Goal: Obtain resource: Obtain resource

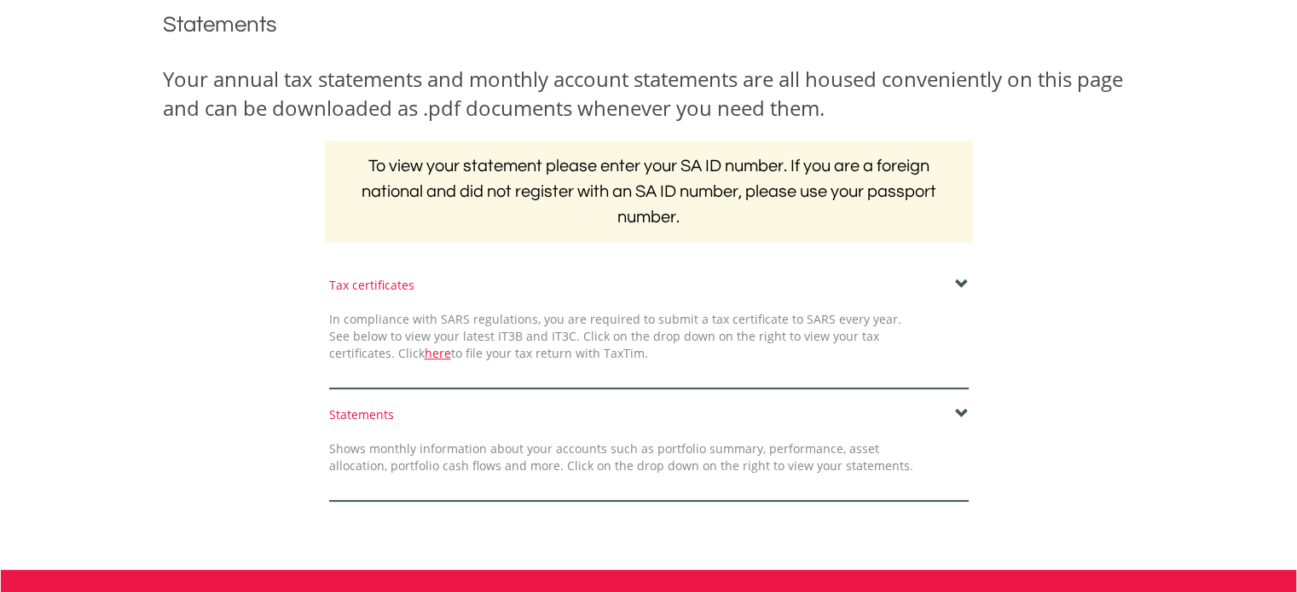
scroll to position [284, 0]
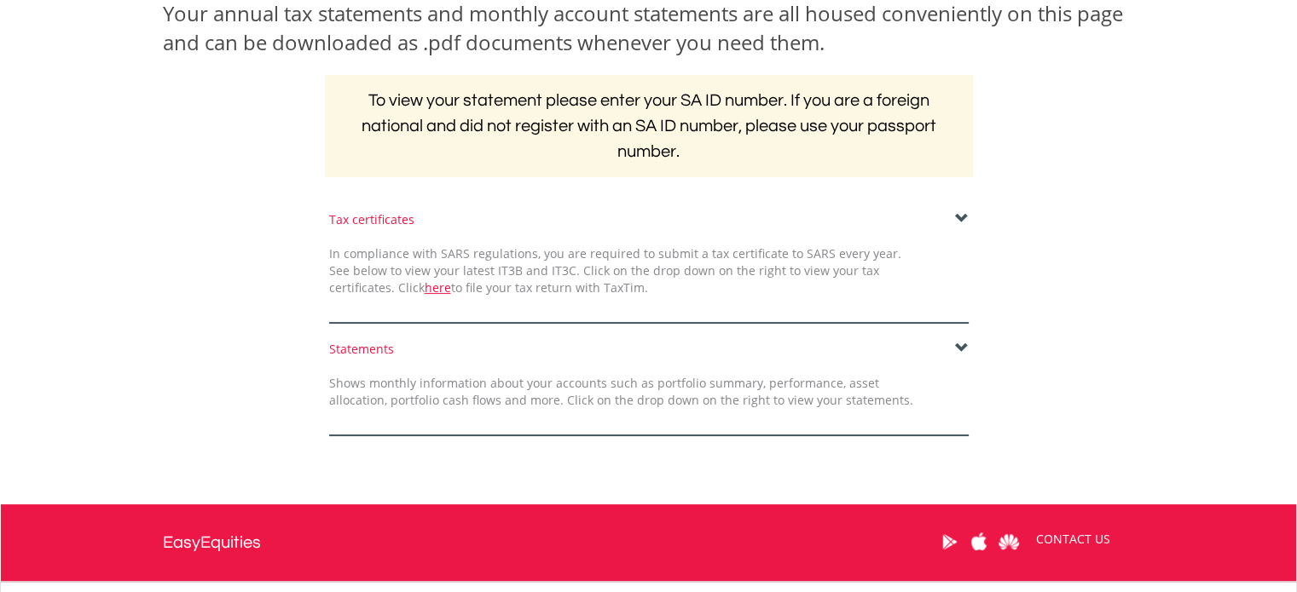
click at [961, 347] on span at bounding box center [962, 349] width 14 height 14
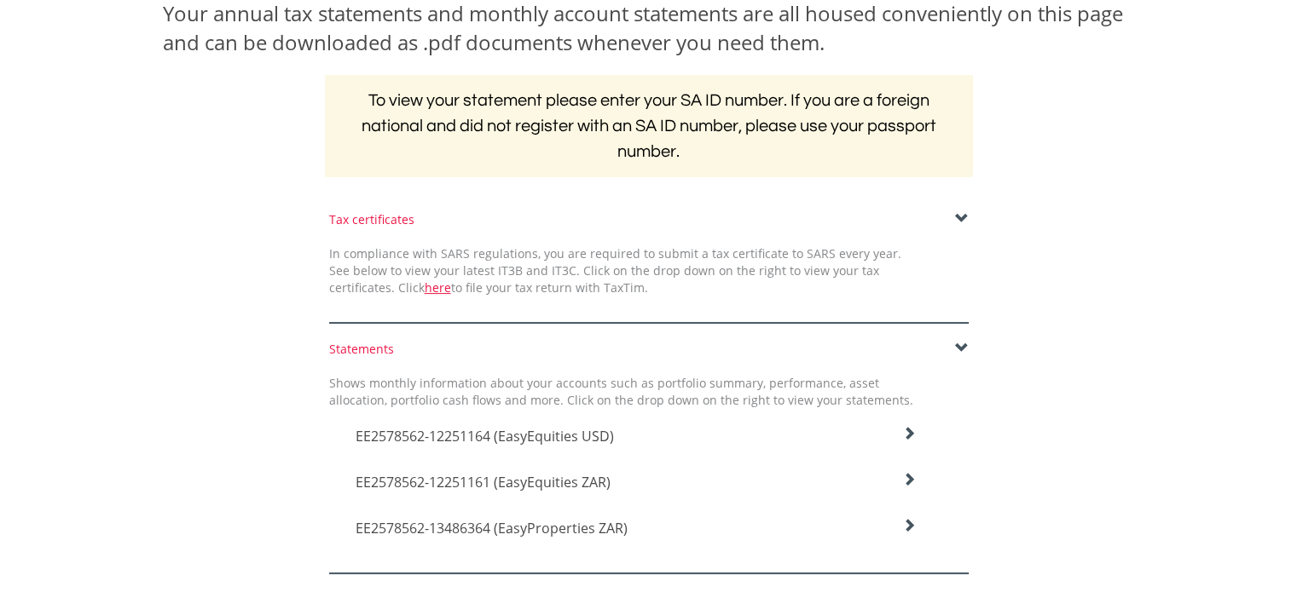
click at [914, 441] on icon at bounding box center [909, 434] width 14 height 14
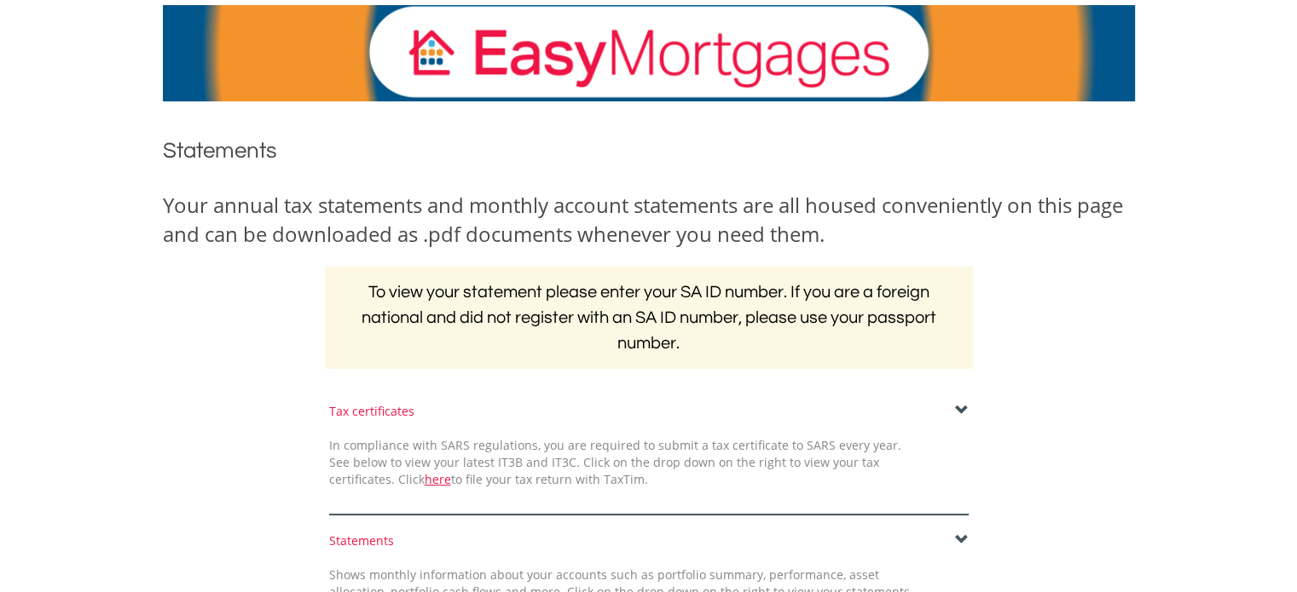
scroll to position [0, 0]
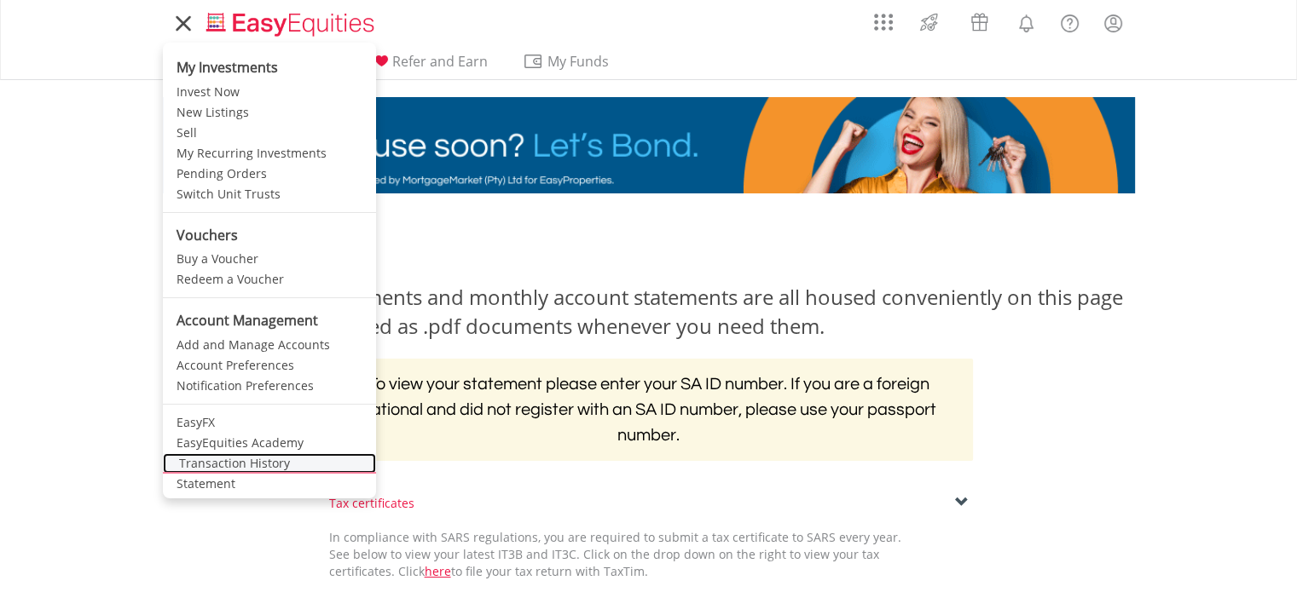
click at [234, 466] on link "Transaction History" at bounding box center [269, 464] width 213 height 20
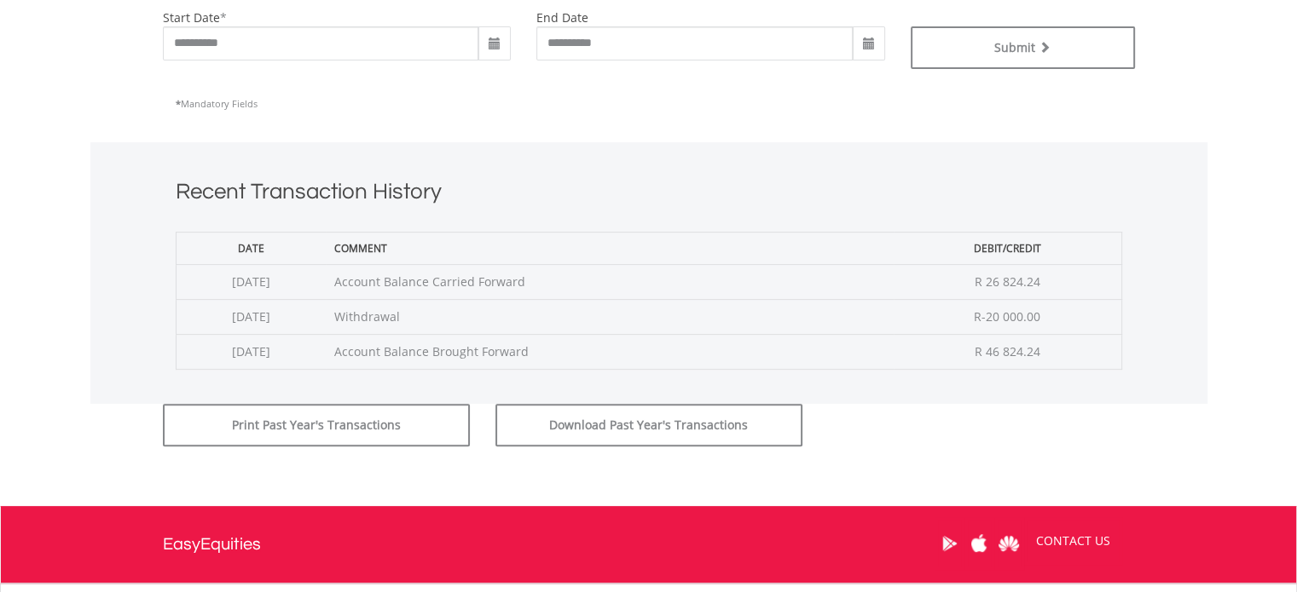
scroll to position [668, 0]
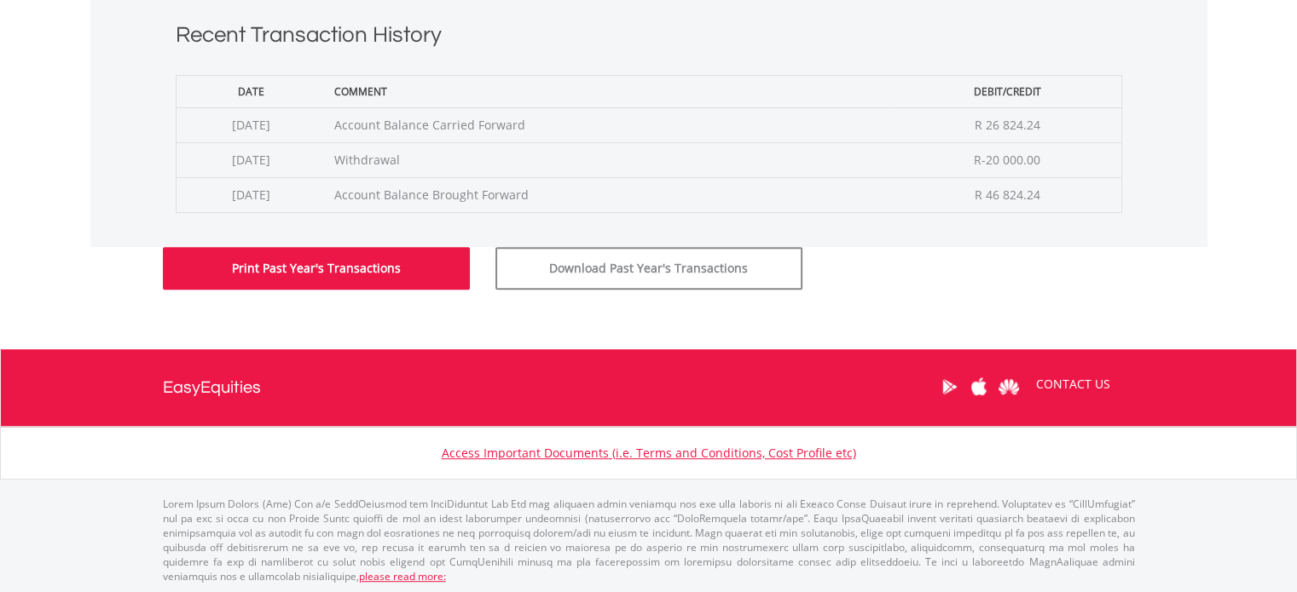
click at [294, 268] on button "Print Past Year's Transactions" at bounding box center [316, 268] width 307 height 43
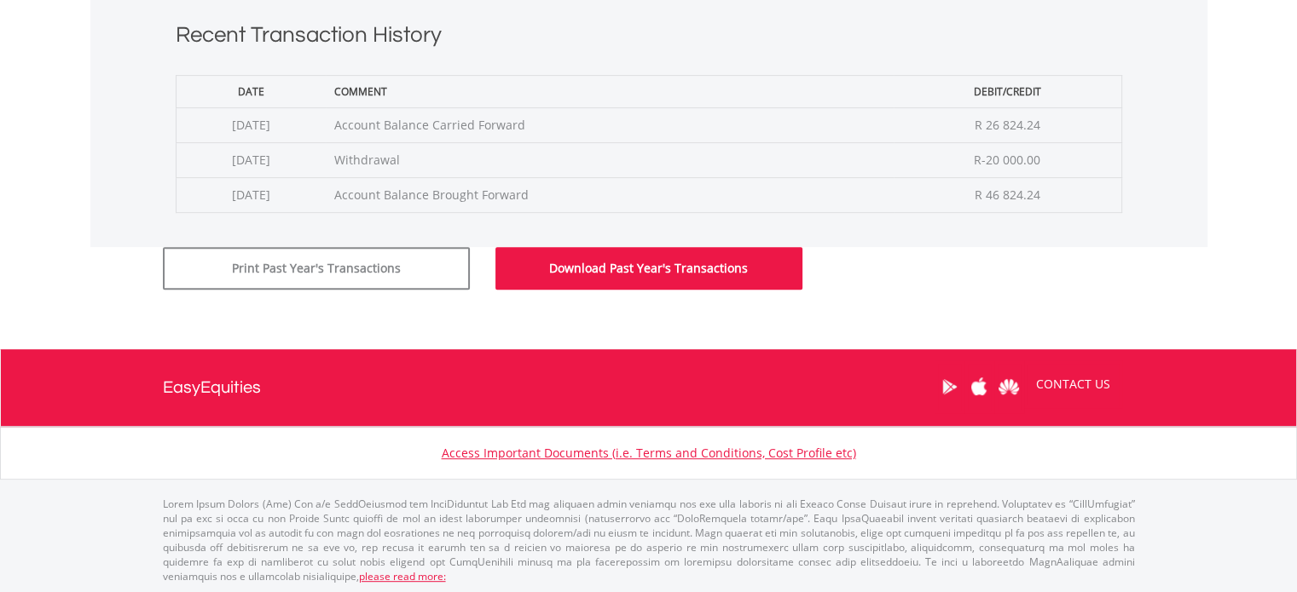
click at [635, 271] on button "Download Past Year's Transactions" at bounding box center [648, 268] width 307 height 43
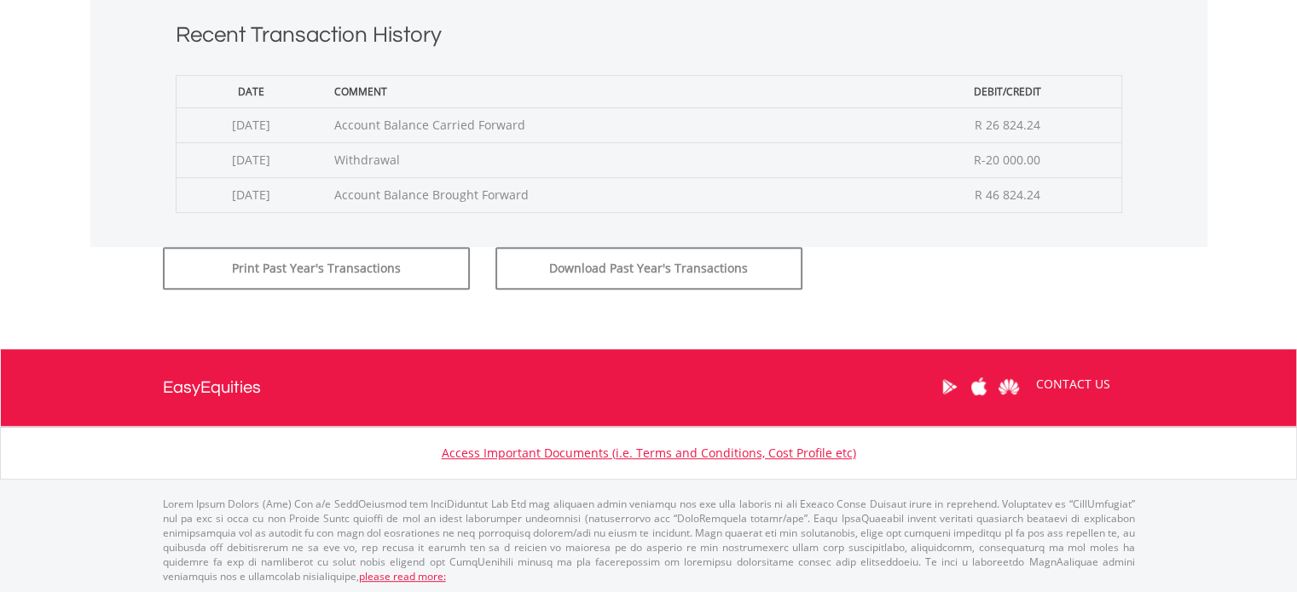
click at [1190, 231] on div "Recent Transaction History Date Comment Debit/Credit 2025-08-20 Account Balance…" at bounding box center [648, 117] width 1117 height 262
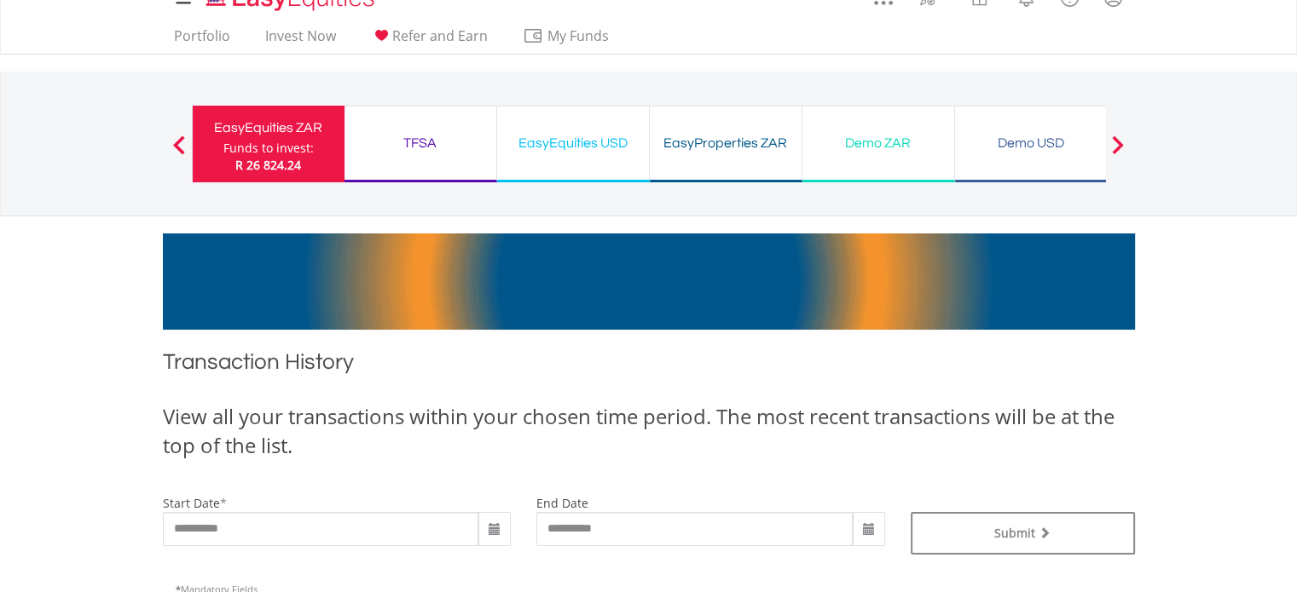
scroll to position [0, 0]
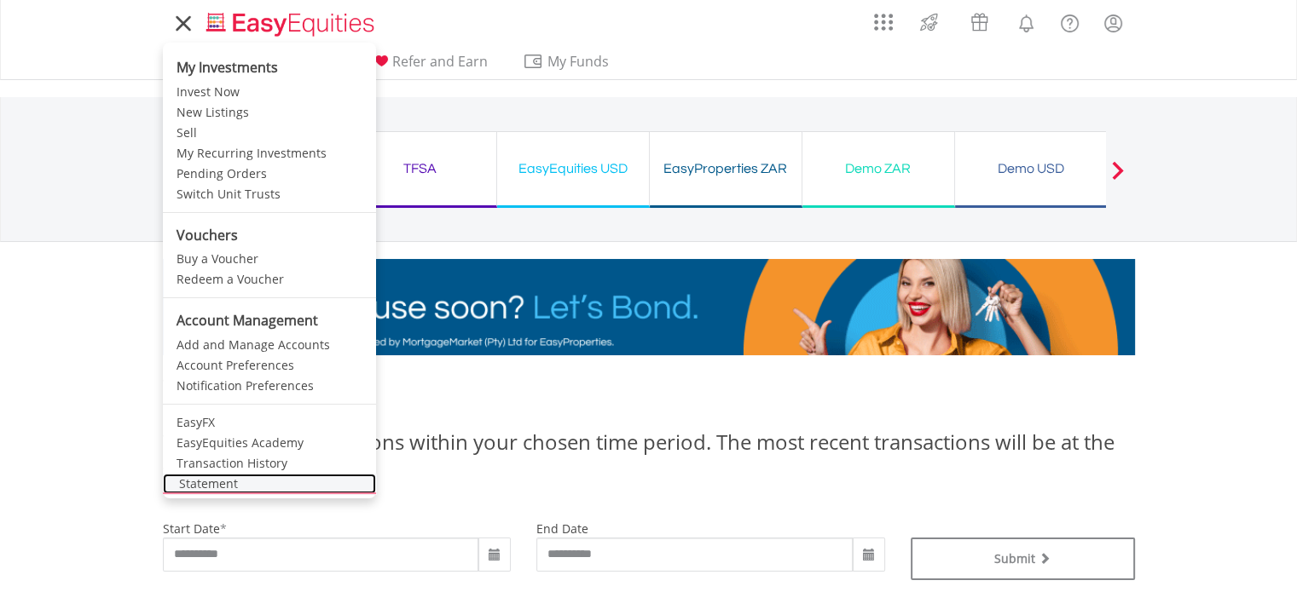
click at [205, 488] on link "Statement" at bounding box center [269, 484] width 213 height 20
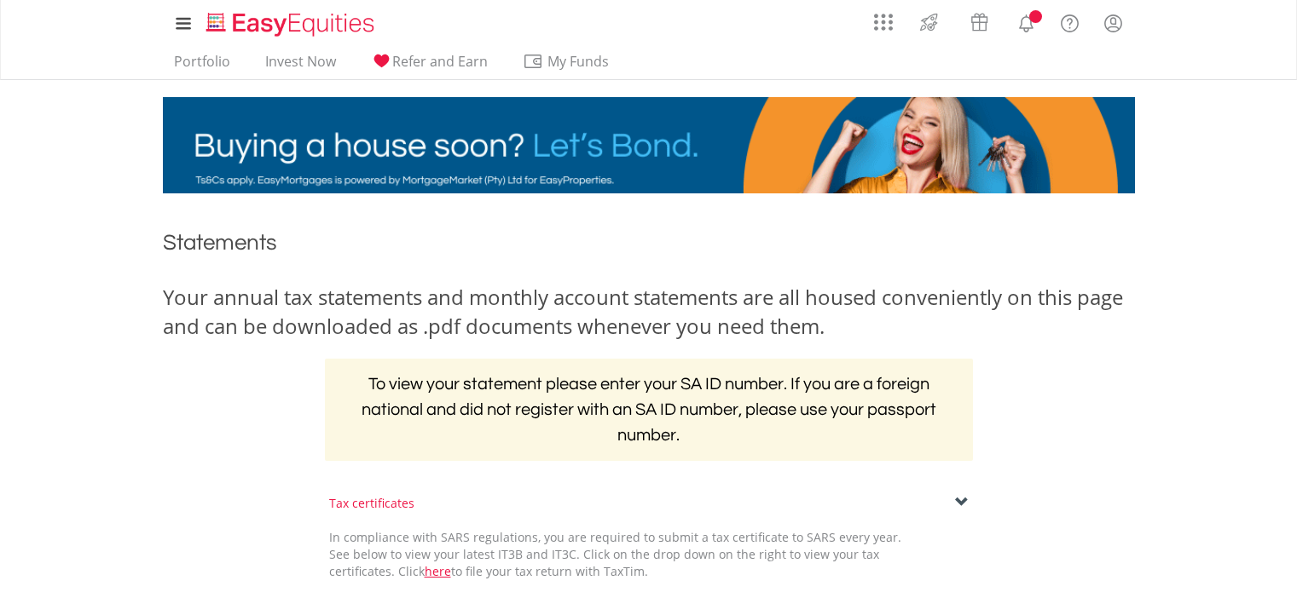
scroll to position [440, 0]
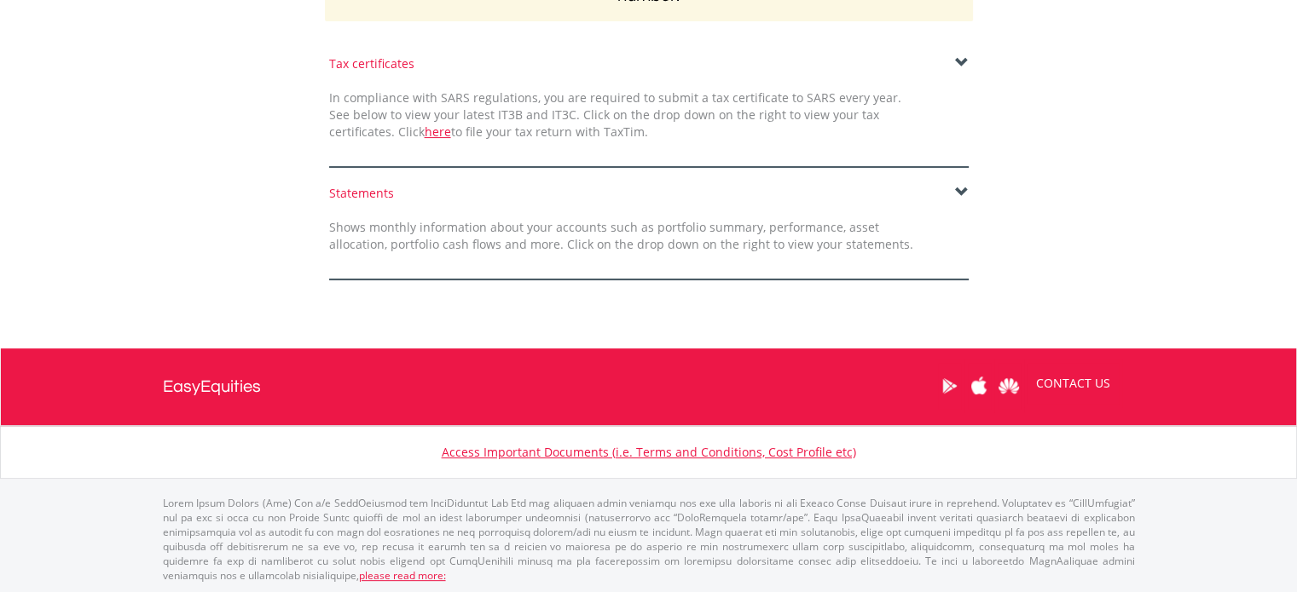
click at [959, 191] on span at bounding box center [962, 193] width 14 height 14
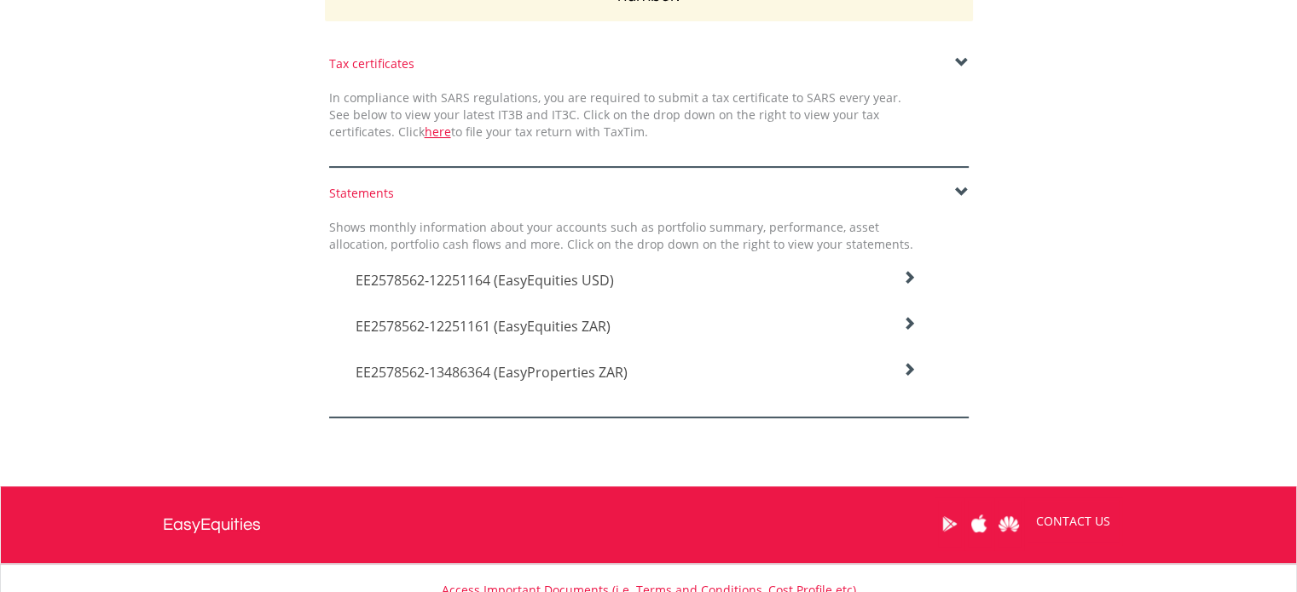
click at [905, 285] on icon at bounding box center [909, 278] width 14 height 14
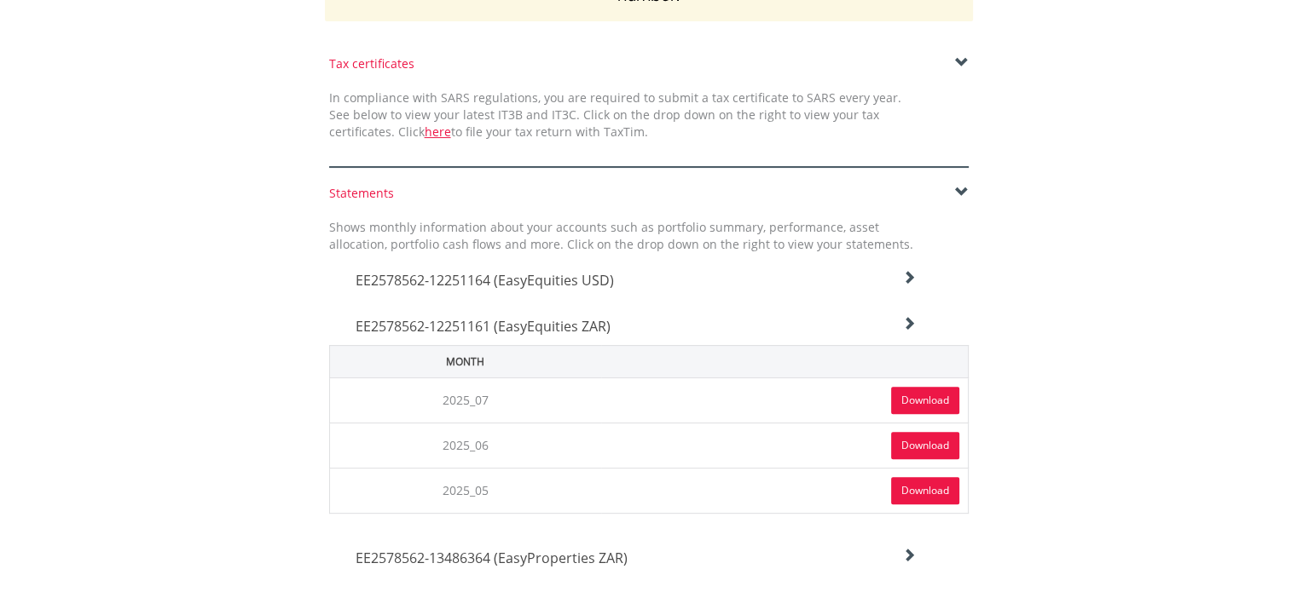
click at [939, 399] on link "Download" at bounding box center [925, 400] width 68 height 27
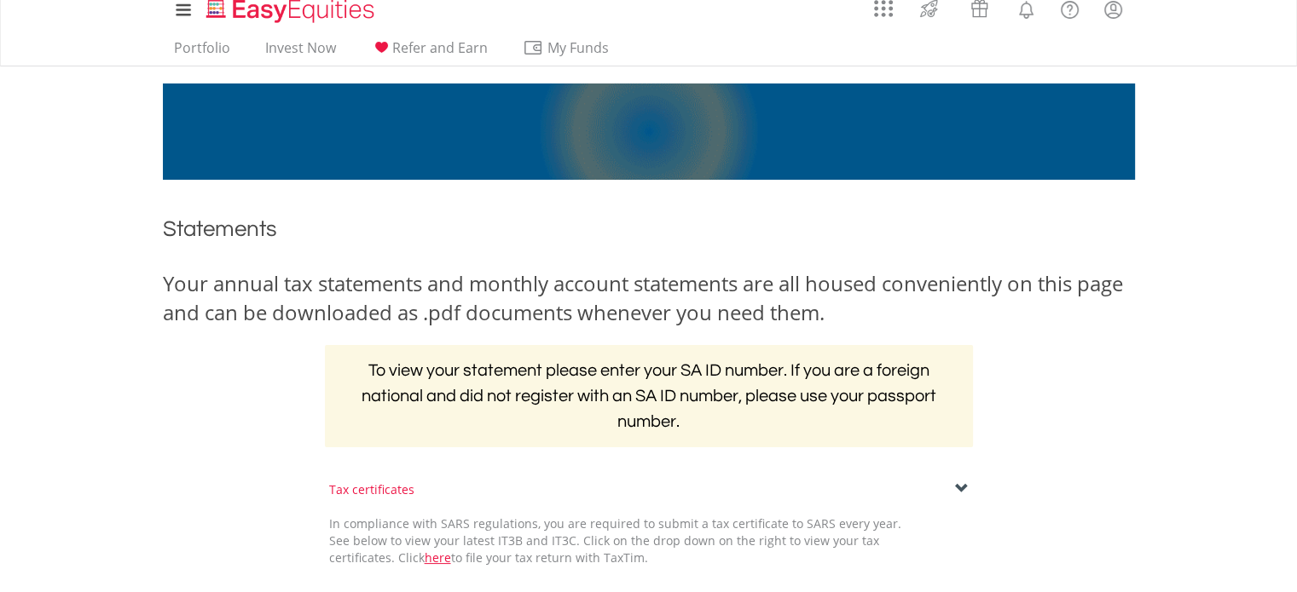
scroll to position [0, 0]
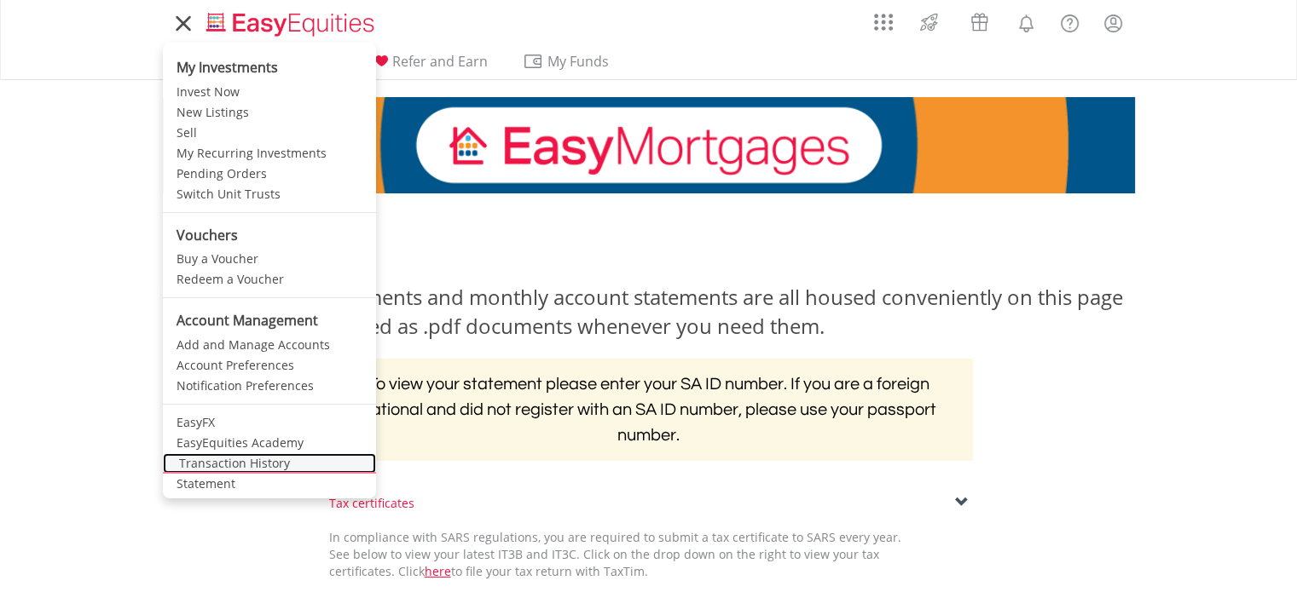
click at [222, 458] on link "Transaction History" at bounding box center [269, 464] width 213 height 20
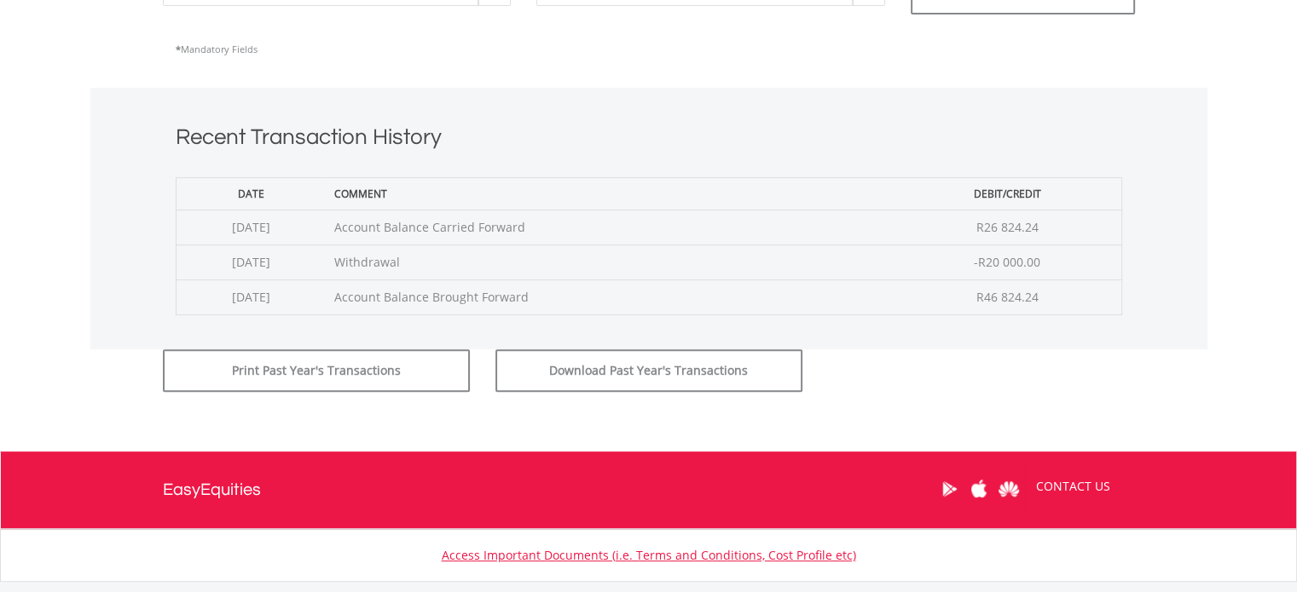
scroll to position [668, 0]
